Goal: Task Accomplishment & Management: Use online tool/utility

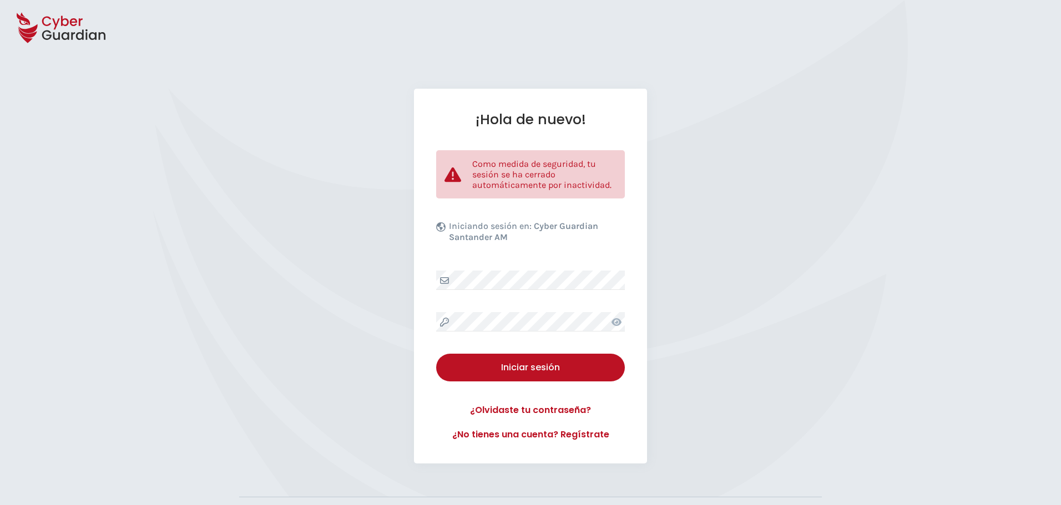
click at [301, 147] on div "¡Hola de nuevo! Como medida de seguridad, tu sesión se ha cerrado automáticamen…" at bounding box center [530, 276] width 1061 height 375
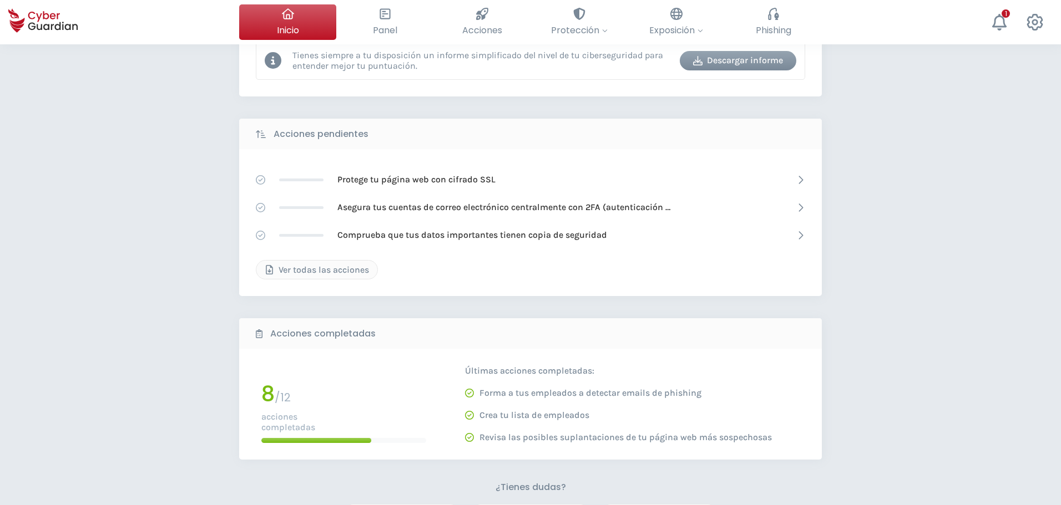
scroll to position [160, 0]
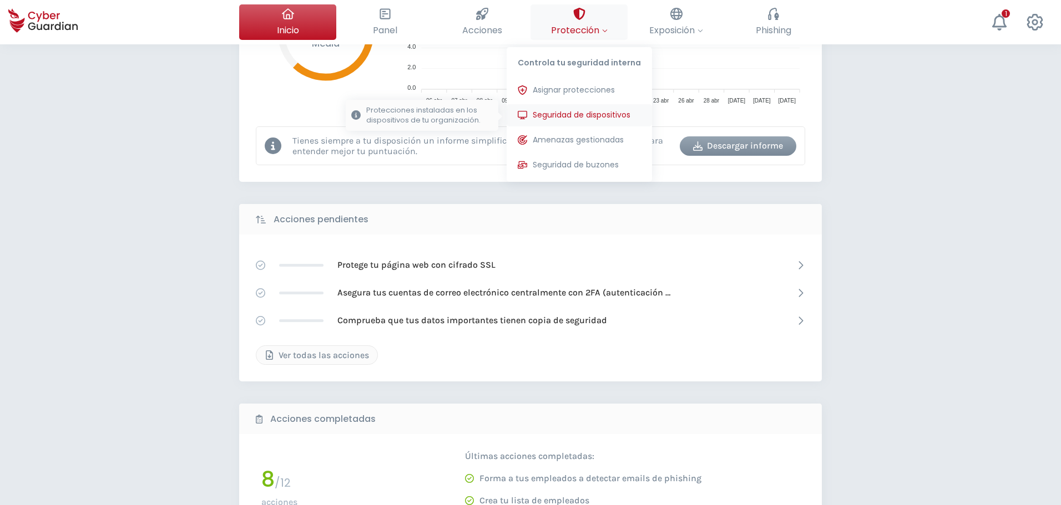
click at [600, 110] on span "Seguridad de dispositivos" at bounding box center [582, 115] width 98 height 12
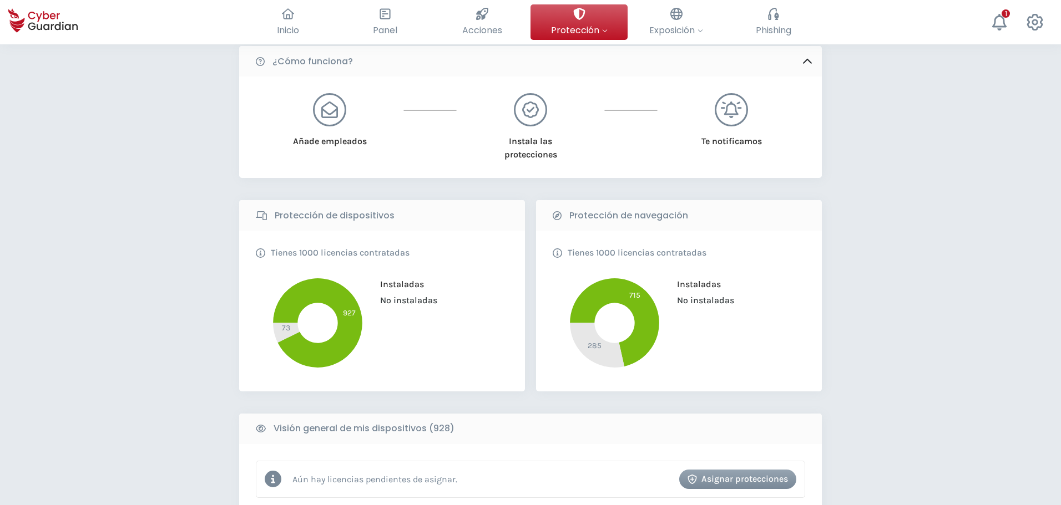
scroll to position [388, 0]
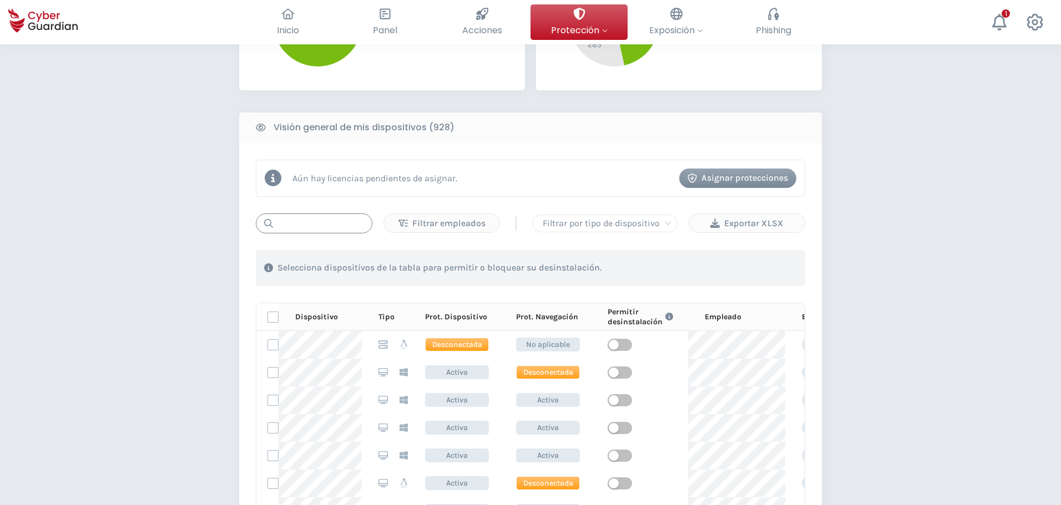
click at [298, 225] on input "text" at bounding box center [314, 224] width 116 height 20
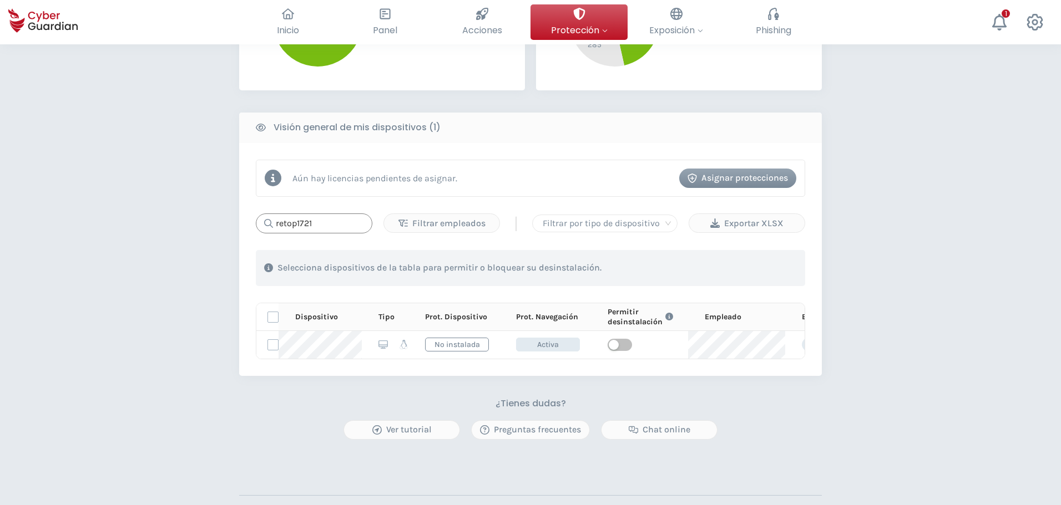
type input "retop1721"
click at [921, 342] on div "PROTECCIÓN > Seguridad de dispositivos ¿Cómo funciona? Añade empleados Instala …" at bounding box center [530, 134] width 1061 height 957
click at [919, 342] on div "PROTECCIÓN > Seguridad de dispositivos ¿Cómo funciona? Añade empleados Instala …" at bounding box center [530, 134] width 1061 height 957
click at [162, 265] on div "PROTECCIÓN > Seguridad de dispositivos ¿Cómo funciona? Añade empleados Instala …" at bounding box center [530, 134] width 1061 height 957
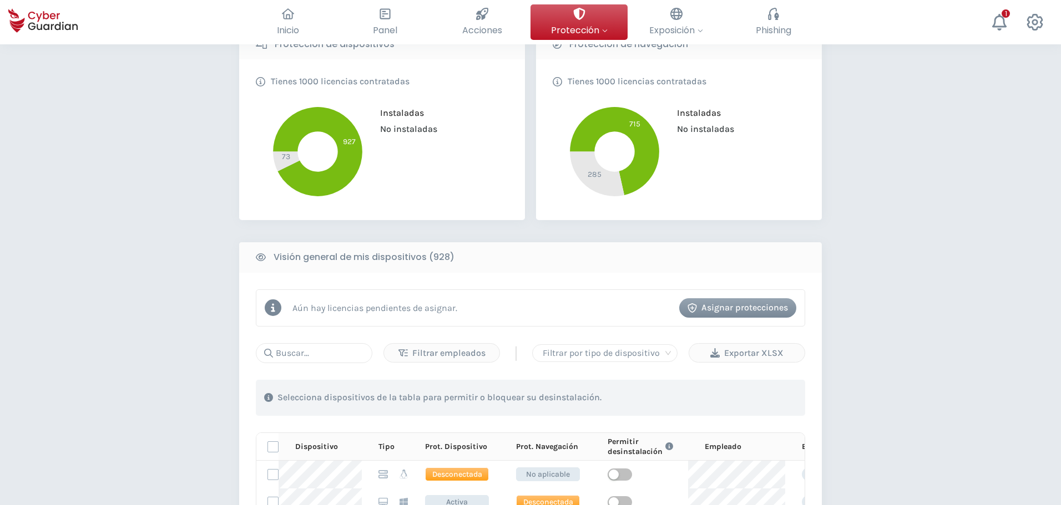
scroll to position [333, 0]
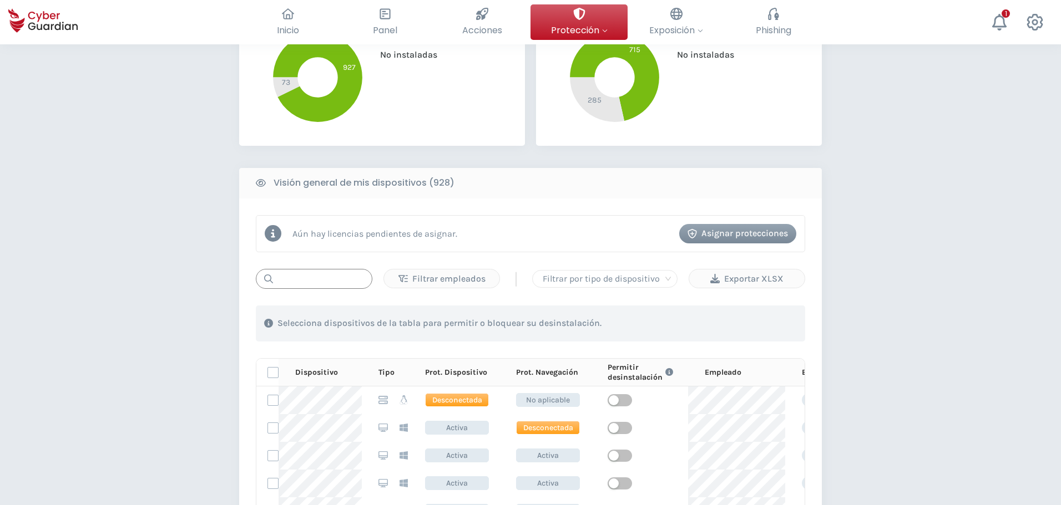
click at [350, 287] on input "text" at bounding box center [314, 279] width 116 height 20
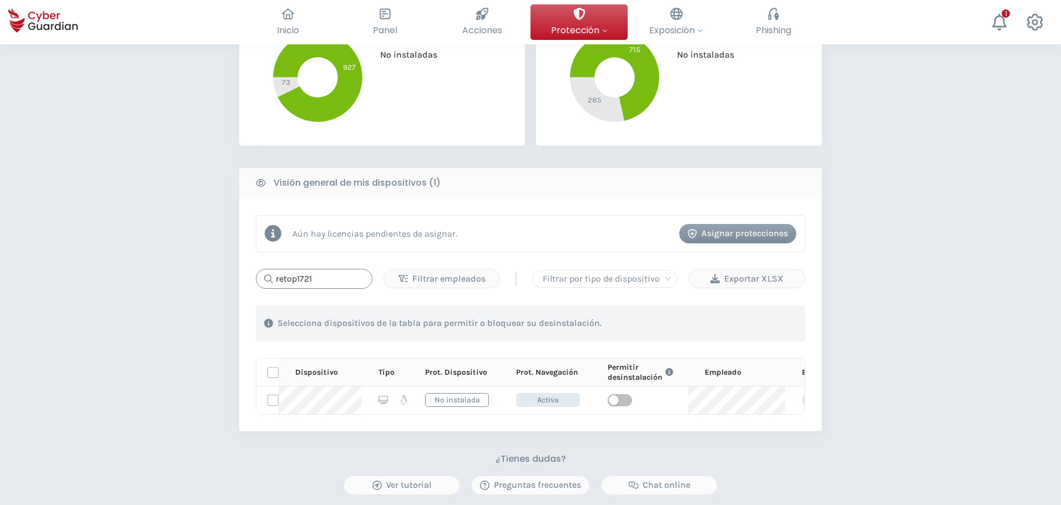
click at [331, 280] on input "retop1721" at bounding box center [314, 279] width 116 height 20
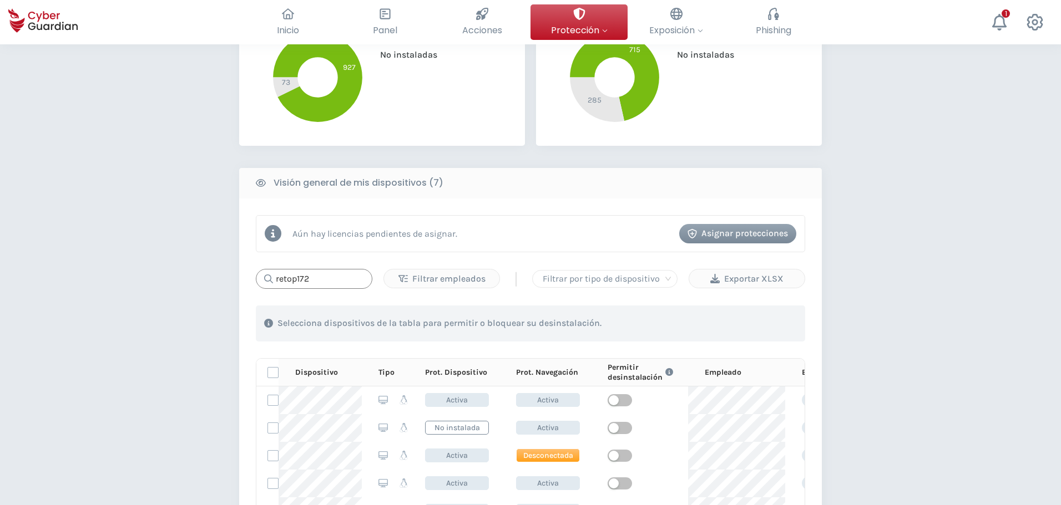
type input "retop1721"
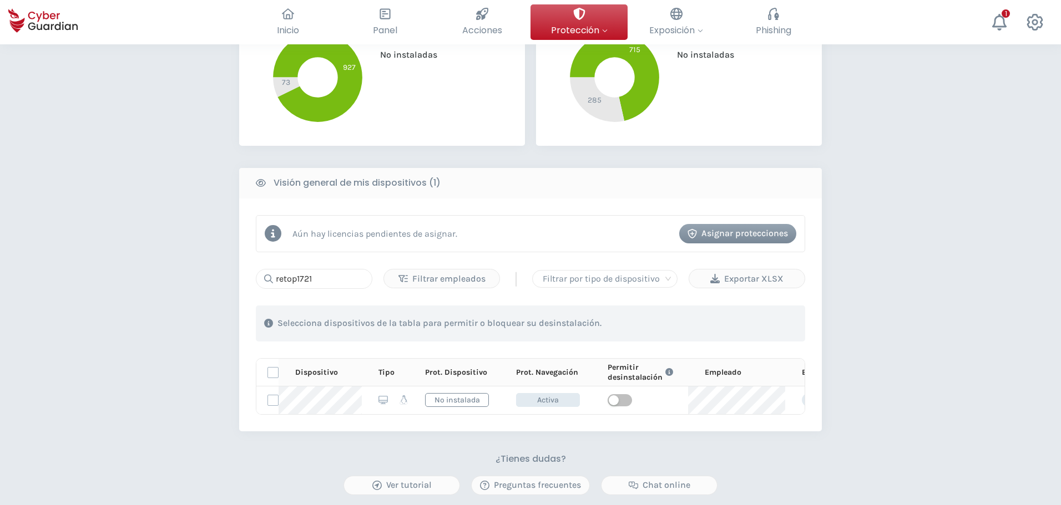
click at [138, 396] on div "PROTECCIÓN > Seguridad de dispositivos ¿Cómo funciona? Añade empleados Instala …" at bounding box center [530, 190] width 1061 height 957
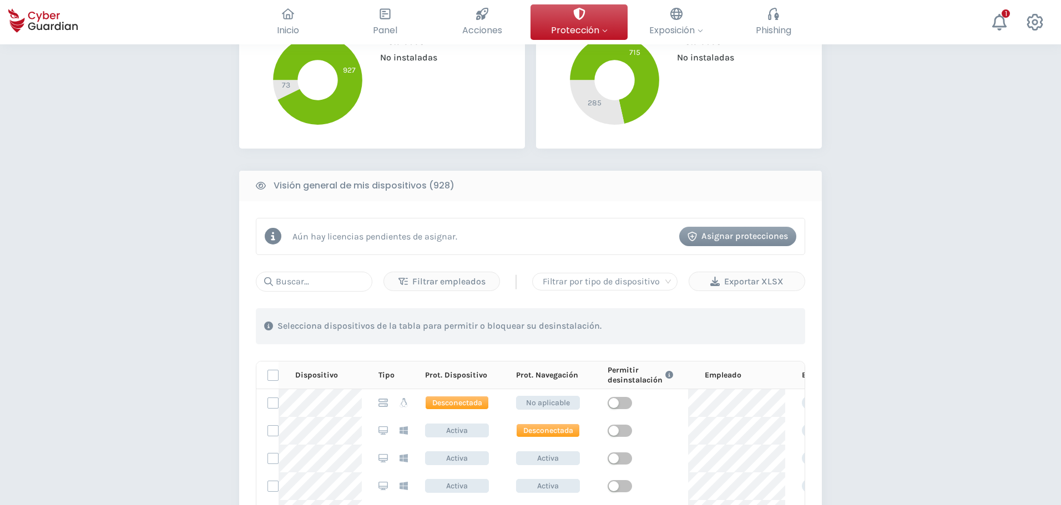
scroll to position [333, 0]
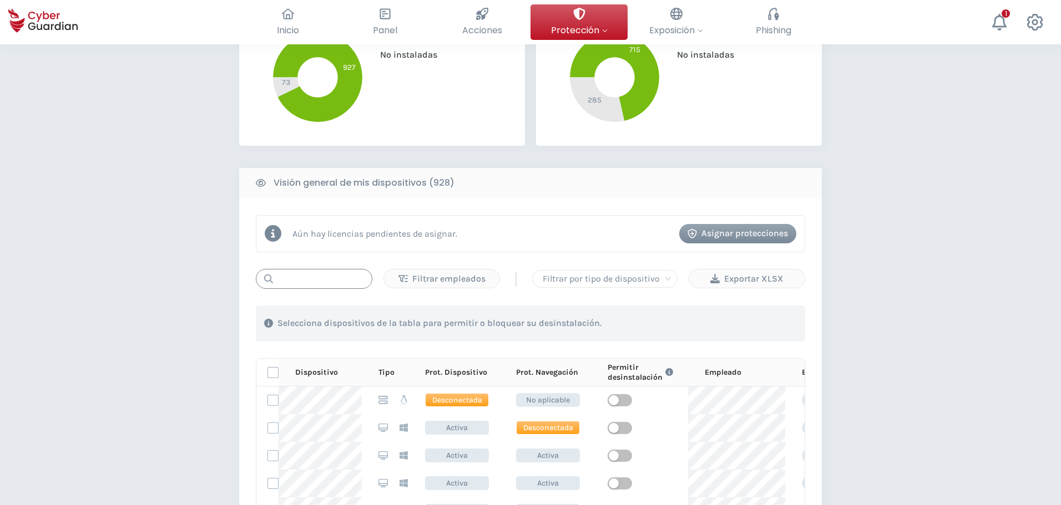
click at [306, 284] on input "text" at bounding box center [314, 279] width 116 height 20
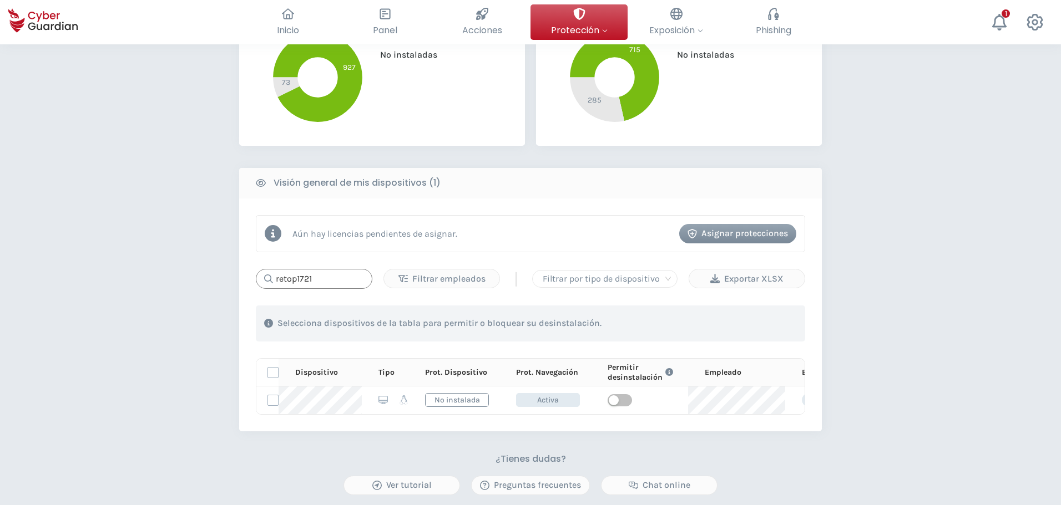
click at [323, 273] on input "retop1721" at bounding box center [314, 279] width 116 height 20
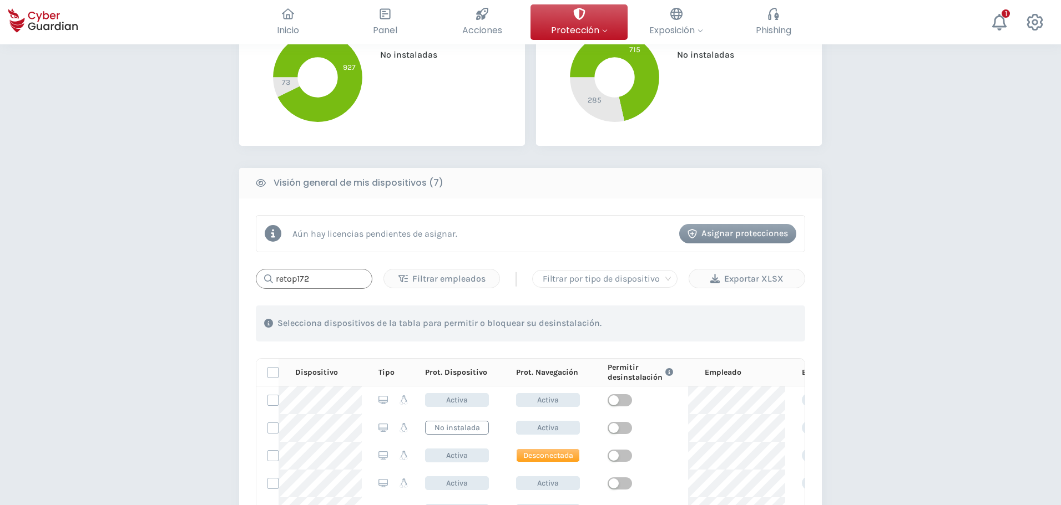
type input "retop1721"
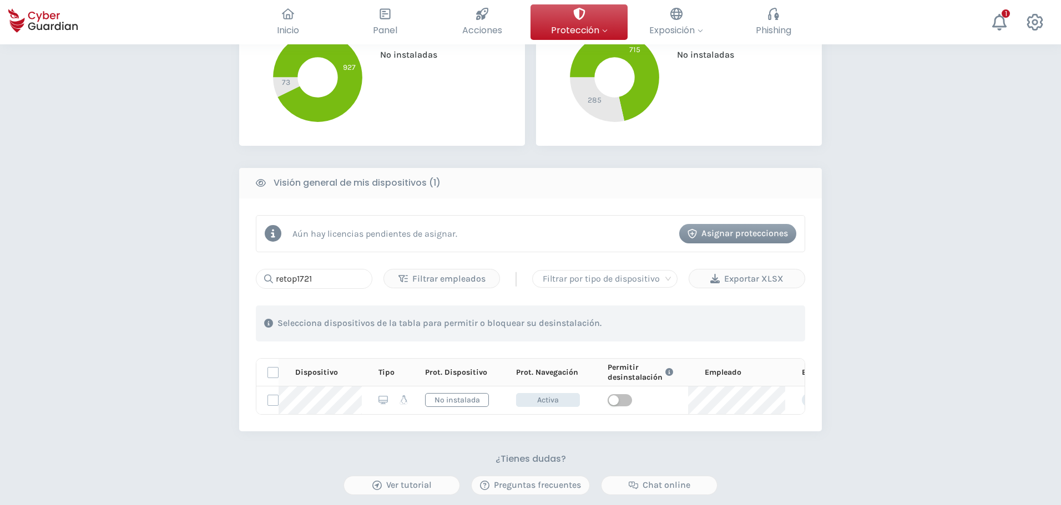
click at [128, 330] on div "PROTECCIÓN > Seguridad de dispositivos ¿Cómo funciona? Añade empleados Instala …" at bounding box center [530, 190] width 1061 height 957
